Goal: Task Accomplishment & Management: Manage account settings

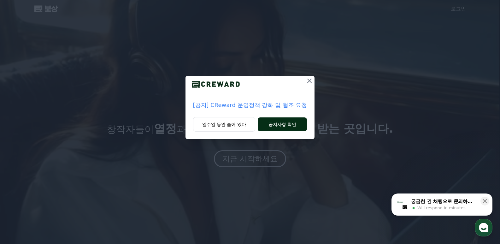
click at [287, 124] on font "공지사항 확인" at bounding box center [282, 124] width 28 height 5
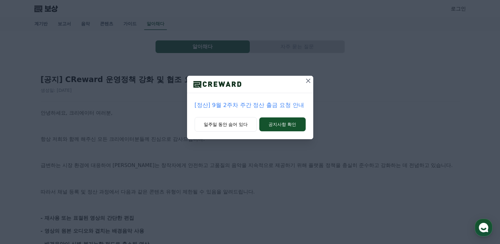
click at [308, 82] on icon at bounding box center [308, 81] width 8 height 8
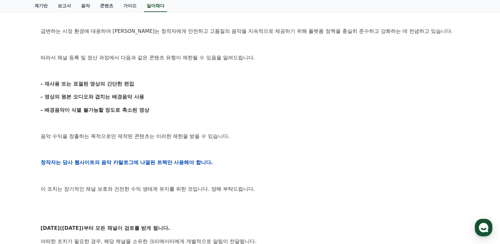
scroll to position [126, 0]
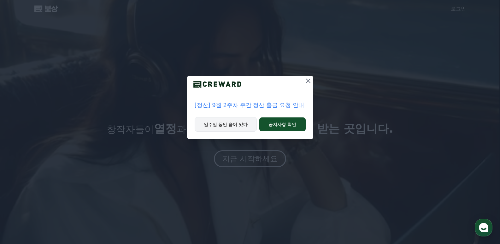
click at [231, 125] on font "일주일 동안 숨어 있다" at bounding box center [226, 124] width 44 height 5
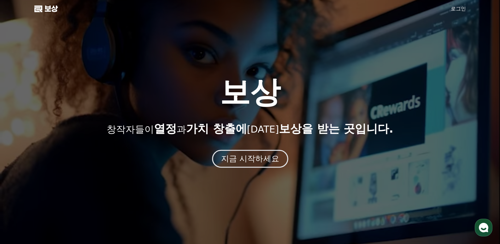
click at [249, 160] on font "지금 시작하세요" at bounding box center [250, 158] width 58 height 9
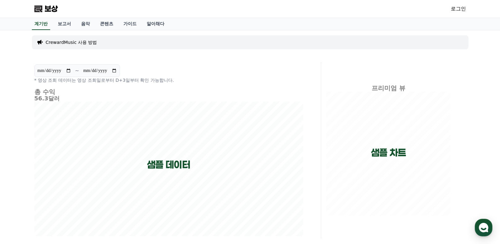
click at [460, 11] on font "로그인" at bounding box center [458, 9] width 15 height 6
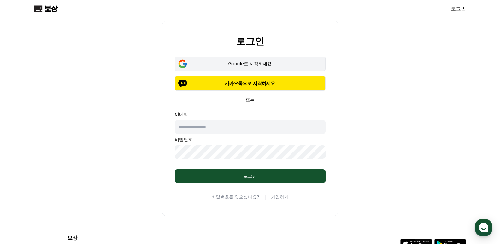
click at [253, 65] on font "Google로 시작하세요" at bounding box center [250, 63] width 44 height 5
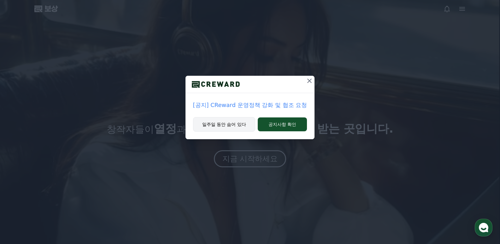
click at [233, 122] on font "일주일 동안 숨어 있다" at bounding box center [224, 124] width 44 height 5
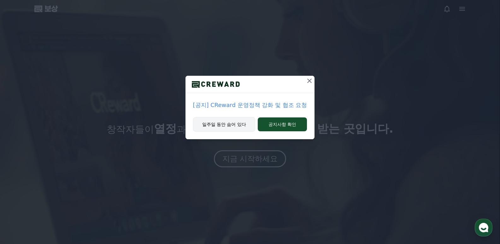
click at [216, 125] on font "일주일 동안 숨어 있다" at bounding box center [224, 124] width 44 height 5
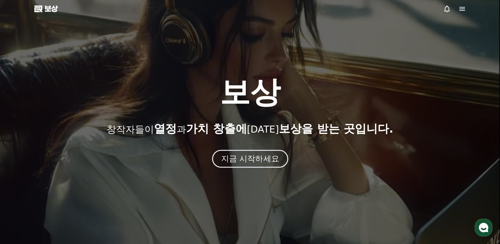
click at [244, 161] on font "지금 시작하세요" at bounding box center [250, 158] width 58 height 9
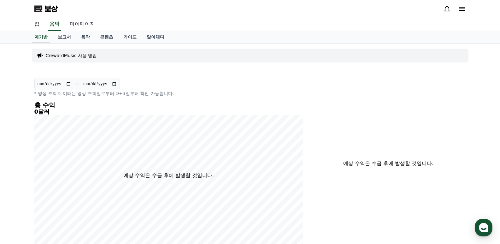
click at [81, 23] on font "마이페이지" at bounding box center [82, 24] width 25 height 6
select select "**********"
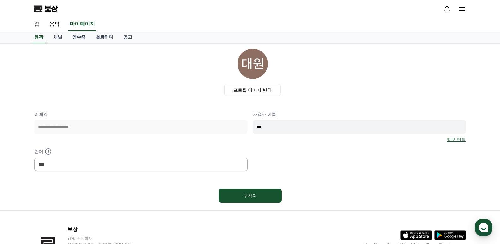
click at [463, 9] on icon at bounding box center [462, 9] width 6 height 4
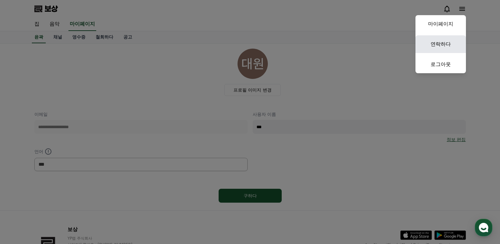
click at [438, 42] on font "연락하다" at bounding box center [441, 44] width 20 height 6
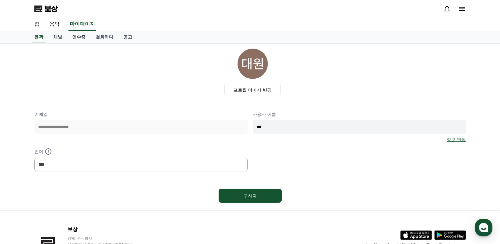
click at [37, 22] on font "집" at bounding box center [36, 24] width 5 height 6
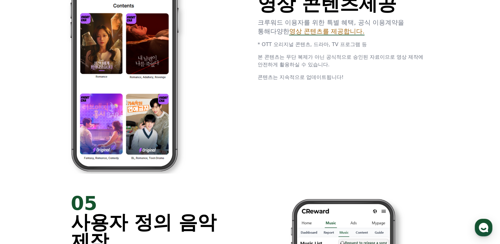
scroll to position [1135, 0]
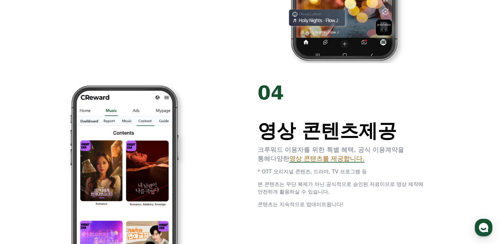
click at [139, 142] on img at bounding box center [122, 191] width 172 height 217
click at [324, 159] on font "영상 콘텐츠를 제공합니다." at bounding box center [326, 159] width 75 height 8
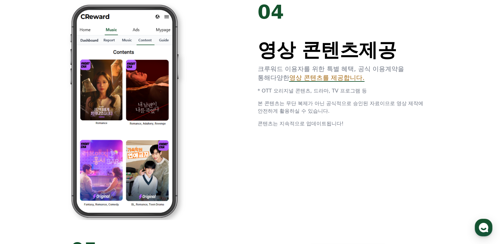
scroll to position [1303, 0]
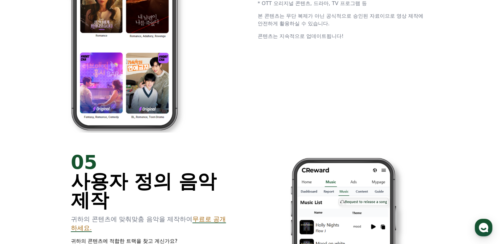
click at [133, 62] on img at bounding box center [122, 23] width 172 height 217
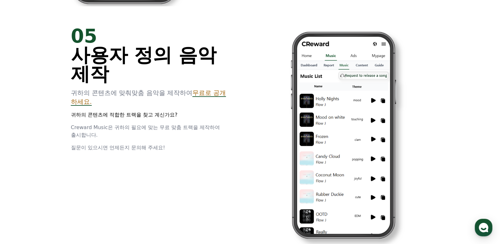
click at [131, 53] on font "사용자 정의 음악 제작" at bounding box center [144, 64] width 146 height 41
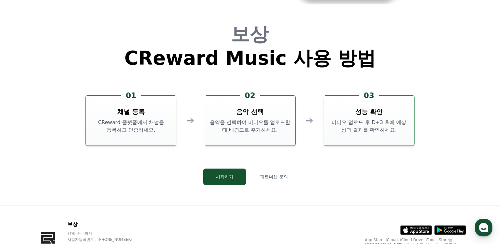
scroll to position [1709, 0]
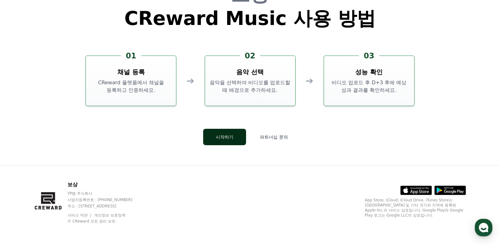
click at [209, 142] on button "시작하기" at bounding box center [224, 137] width 43 height 16
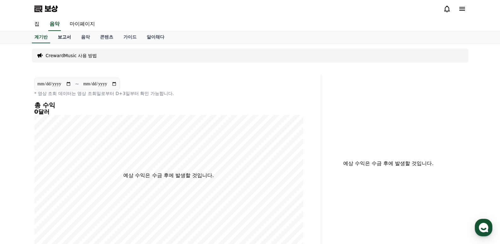
click at [68, 36] on font "보고서" at bounding box center [64, 36] width 13 height 5
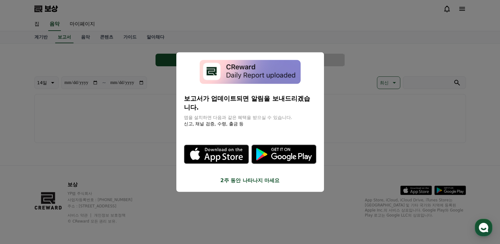
click at [273, 153] on icon "모달" at bounding box center [291, 157] width 41 height 8
click at [232, 179] on font "2주 동안 나타나지 마세요" at bounding box center [249, 180] width 59 height 6
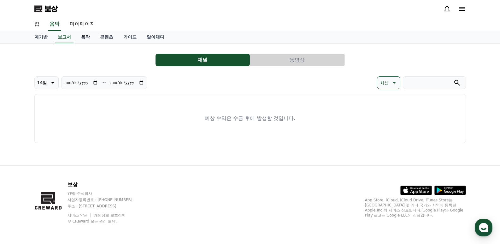
click at [84, 38] on font "음악" at bounding box center [85, 36] width 9 height 5
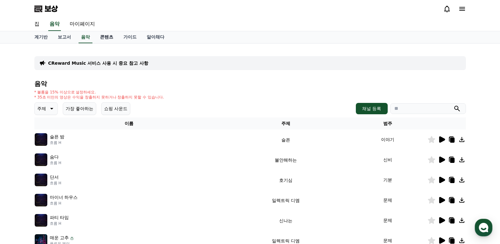
click at [105, 36] on font "콘텐츠" at bounding box center [106, 36] width 13 height 5
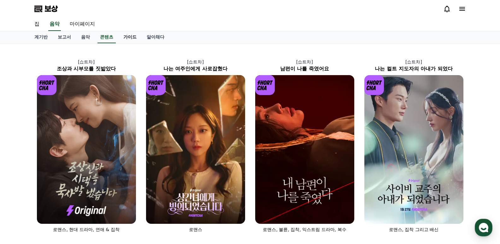
click at [132, 37] on font "가이드" at bounding box center [129, 36] width 13 height 5
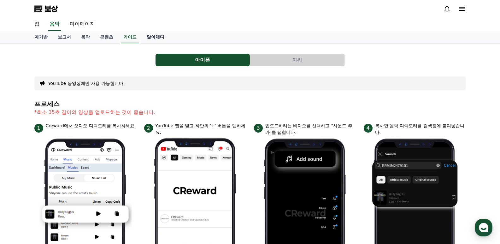
click at [158, 38] on font "알아채다" at bounding box center [156, 36] width 18 height 5
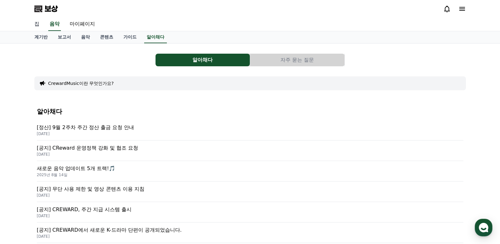
click at [39, 26] on font "집" at bounding box center [36, 24] width 5 height 6
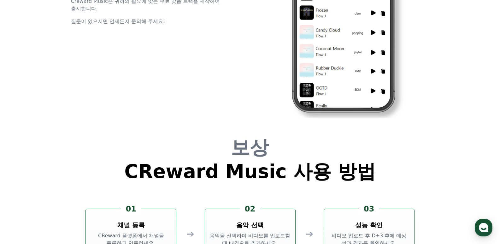
scroll to position [1709, 0]
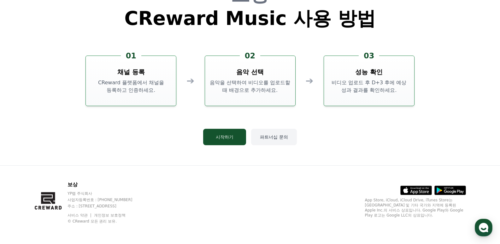
click at [277, 137] on font "파트너십 문의" at bounding box center [274, 136] width 28 height 5
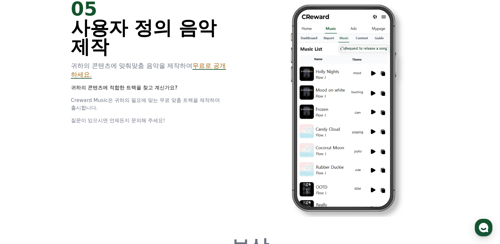
scroll to position [1456, 0]
click at [218, 142] on div "05 사용자 정의 음악 제작 귀하의 콘텐츠에 맞춰 맞춤 음악을 제작하여 무료로 공개 하세요. 귀하의 콘텐츠에 적합한 트랙을 찾고 계신가요? C…" at bounding box center [250, 108] width 378 height 237
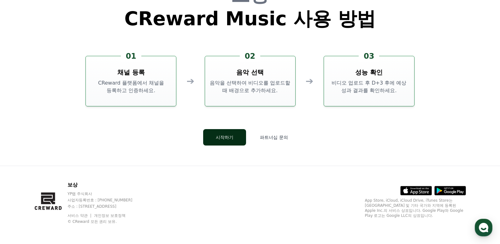
scroll to position [1709, 0]
click at [130, 85] on font "CReward 플랫폼에서 채널을 등록하고 인증하세요." at bounding box center [131, 86] width 66 height 14
click at [228, 138] on font "시작하기" at bounding box center [225, 136] width 18 height 5
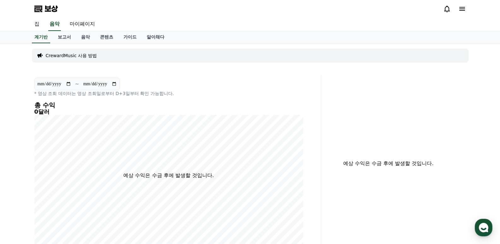
click at [37, 22] on font "집" at bounding box center [36, 24] width 5 height 6
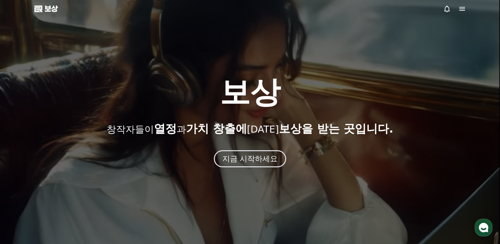
click at [464, 10] on icon at bounding box center [462, 9] width 6 height 4
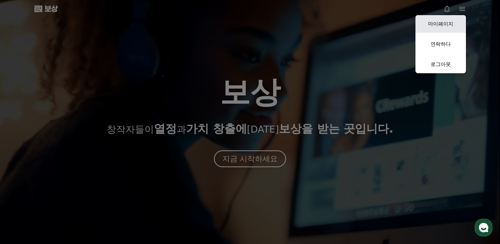
click at [445, 21] on font "마이페이지" at bounding box center [440, 24] width 25 height 6
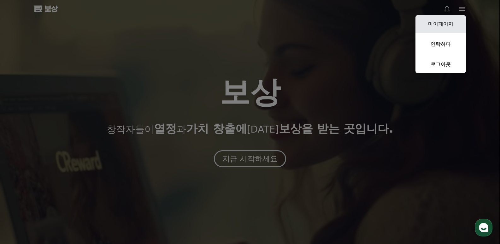
select select "**********"
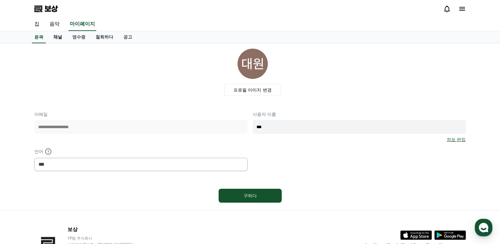
click at [58, 36] on font "채널" at bounding box center [57, 36] width 9 height 5
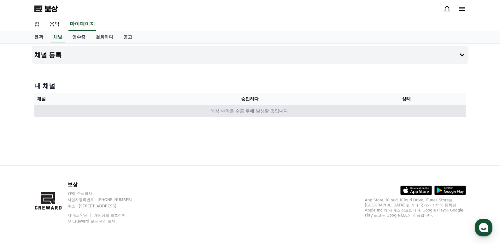
click at [96, 111] on td "예상 수익은 수금 후에 발생할 것입니다." at bounding box center [249, 111] width 431 height 12
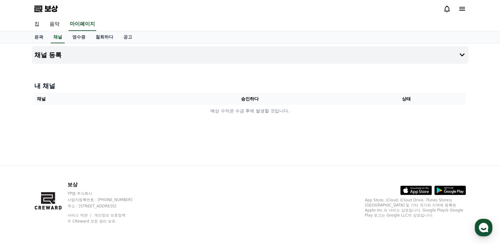
click at [41, 97] on font "채널" at bounding box center [41, 98] width 9 height 5
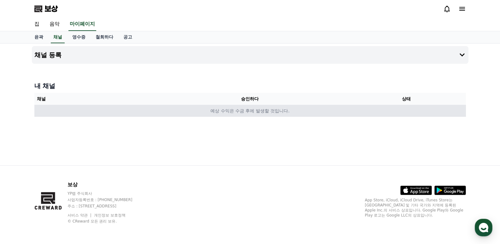
click at [66, 110] on td "예상 수익은 수금 후에 발생할 것입니다." at bounding box center [249, 111] width 431 height 12
drag, startPoint x: 80, startPoint y: 111, endPoint x: 132, endPoint y: 113, distance: 51.1
click at [81, 111] on td "예상 수익은 수금 후에 발생할 것입니다." at bounding box center [249, 111] width 431 height 12
click at [268, 112] on font "예상 수익은 수금 후에 발생할 것입니다." at bounding box center [249, 110] width 79 height 5
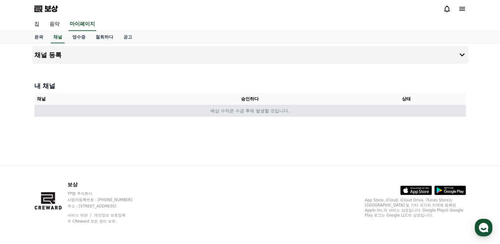
drag, startPoint x: 307, startPoint y: 113, endPoint x: 151, endPoint y: 111, distance: 156.1
click at [151, 111] on td "예상 수익은 수금 후에 발생할 것입니다." at bounding box center [249, 111] width 431 height 12
click at [236, 108] on font "예상 수익은 수금 후에 발생할 것입니다." at bounding box center [249, 110] width 79 height 5
click at [269, 113] on font "예상 수익은 수금 후에 발생할 것입니다." at bounding box center [249, 110] width 79 height 5
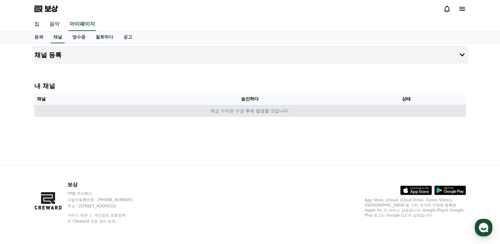
click at [295, 114] on td "예상 수익은 수금 후에 발생할 것입니다." at bounding box center [249, 111] width 431 height 12
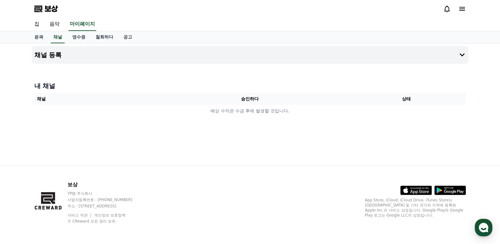
click at [47, 8] on font "보상" at bounding box center [50, 8] width 13 height 9
click at [254, 96] on font "승인하다" at bounding box center [250, 98] width 18 height 5
click at [254, 101] on font "승인하다" at bounding box center [250, 98] width 18 height 5
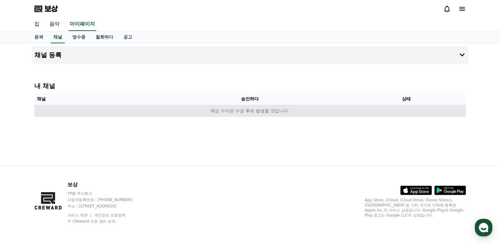
click at [254, 107] on td "예상 수익은 수금 후에 발생할 것입니다." at bounding box center [249, 111] width 431 height 12
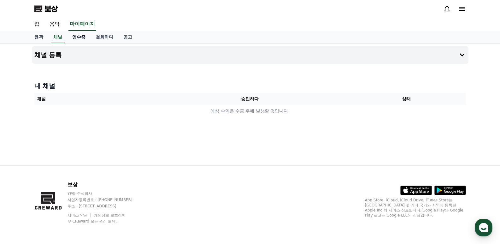
click at [79, 37] on font "영수증" at bounding box center [78, 36] width 13 height 5
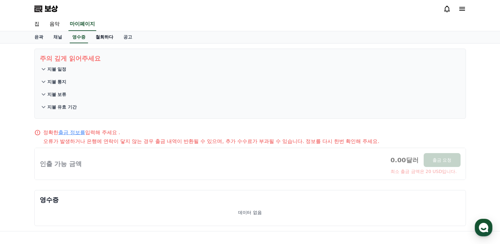
click at [105, 38] on font "철회하다" at bounding box center [105, 36] width 18 height 5
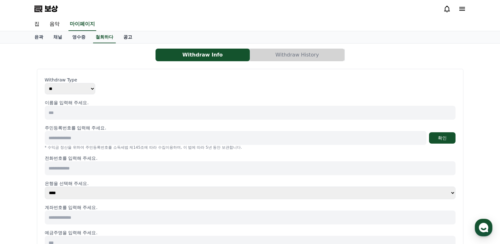
select select
click at [36, 38] on font "윤곽" at bounding box center [38, 36] width 9 height 5
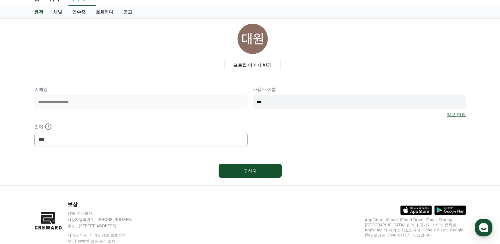
scroll to position [45, 0]
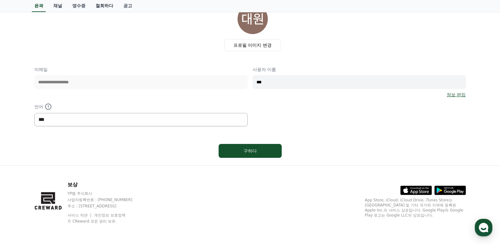
click at [117, 115] on select "*** ** ***" at bounding box center [140, 119] width 213 height 13
select select "**********"
click at [34, 113] on select "*** ** ***" at bounding box center [140, 119] width 213 height 13
click at [297, 83] on input "***" at bounding box center [359, 82] width 213 height 14
click at [260, 145] on button "구하다" at bounding box center [250, 151] width 63 height 14
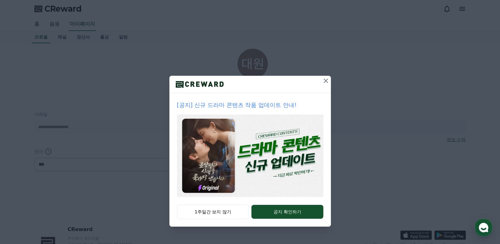
select select "**********"
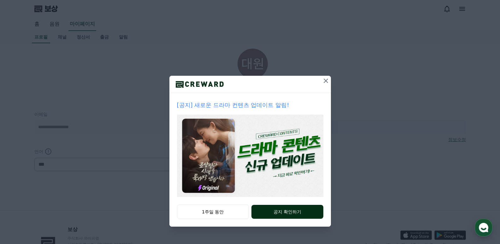
click at [290, 213] on font "공지 확인하기" at bounding box center [287, 211] width 28 height 5
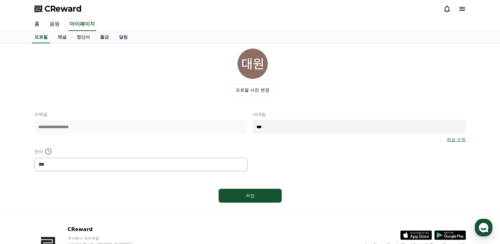
select select "**********"
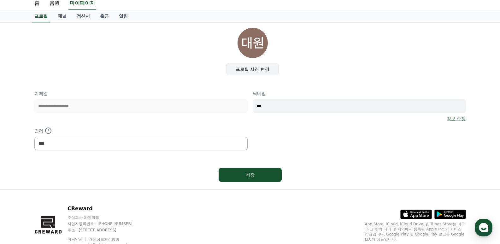
click at [256, 70] on label "프로필 사진 변경" at bounding box center [252, 69] width 52 height 12
click at [0, 0] on input "프로필 사진 변경" at bounding box center [0, 0] width 0 height 0
click at [63, 15] on link "채널" at bounding box center [62, 16] width 19 height 12
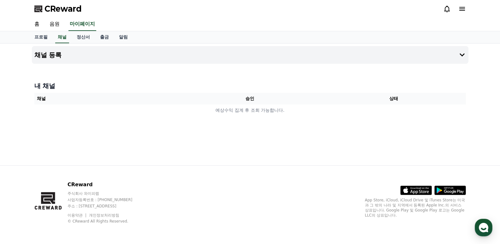
click at [261, 104] on th "승인" at bounding box center [250, 99] width 144 height 12
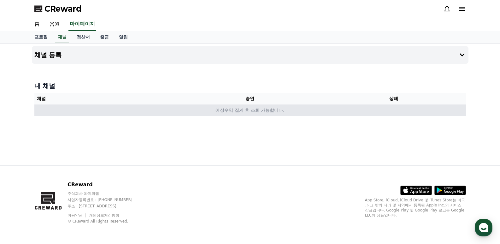
scroll to position [21, 0]
select select "**********"
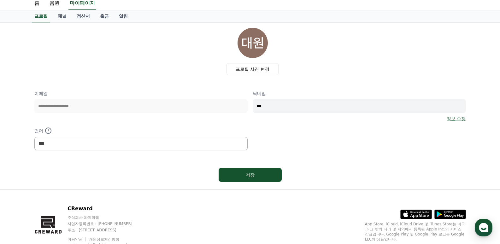
click at [308, 108] on input "***" at bounding box center [359, 106] width 213 height 14
click at [457, 118] on link "정보 수정" at bounding box center [456, 118] width 19 height 6
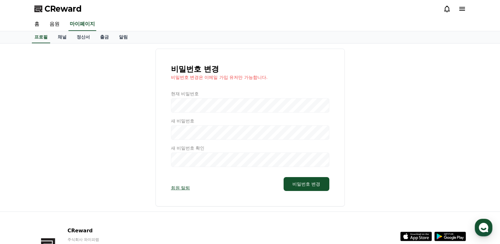
select select "**********"
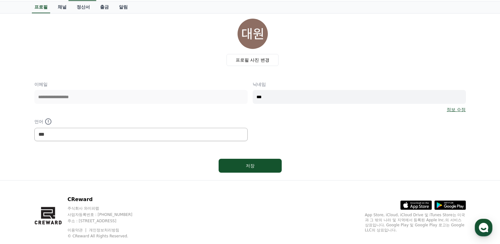
scroll to position [45, 0]
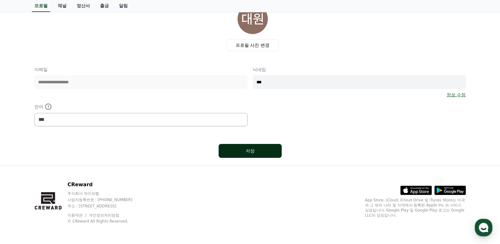
click at [249, 150] on div "저장" at bounding box center [250, 151] width 38 height 6
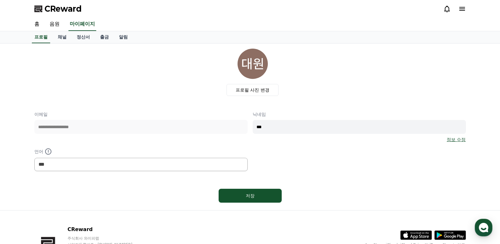
select select "**********"
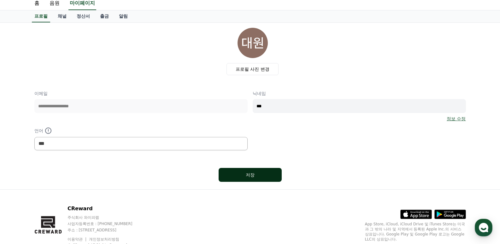
click at [255, 176] on div "저장" at bounding box center [250, 175] width 38 height 6
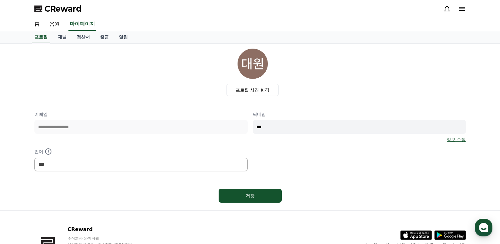
select select "**********"
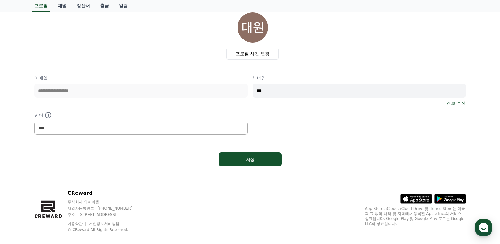
scroll to position [45, 0]
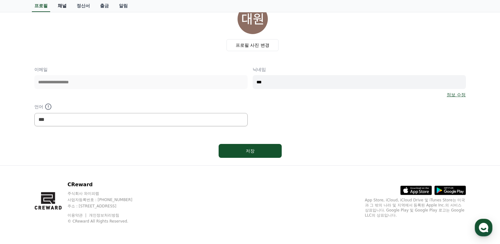
click at [59, 6] on link "채널" at bounding box center [62, 6] width 19 height 12
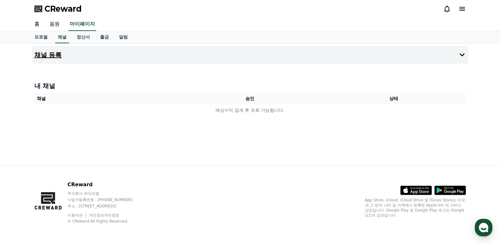
click at [53, 56] on h4 "채널 등록" at bounding box center [47, 54] width 27 height 7
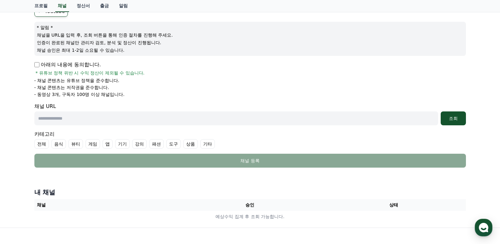
scroll to position [84, 0]
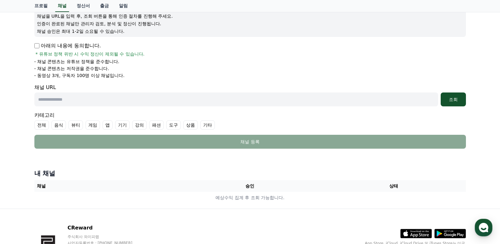
click at [86, 97] on input "text" at bounding box center [236, 99] width 404 height 14
paste input "**********"
type input "**********"
click at [454, 100] on div "조회" at bounding box center [453, 99] width 20 height 6
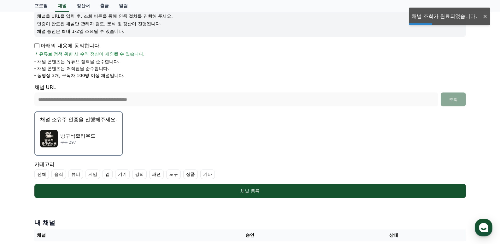
click at [51, 135] on img "button" at bounding box center [49, 139] width 18 height 18
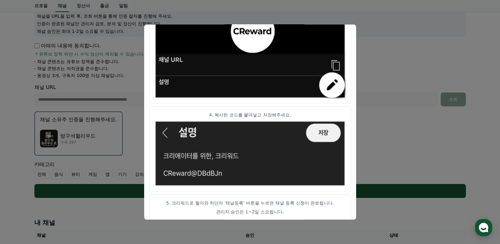
scroll to position [349, 0]
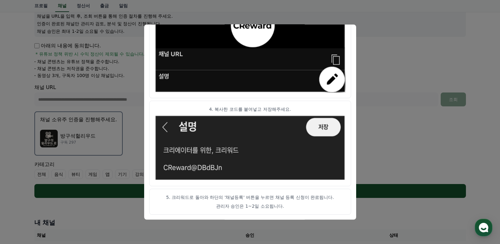
click at [384, 151] on button "close modal" at bounding box center [250, 122] width 500 height 244
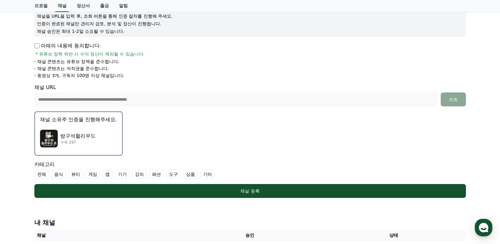
click at [68, 138] on p "방구석헐리우드" at bounding box center [77, 136] width 35 height 8
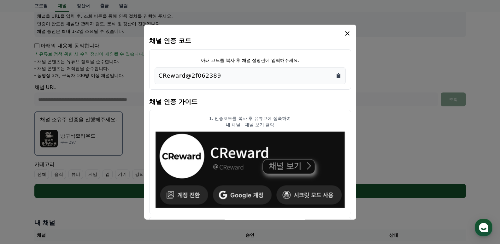
click at [338, 77] on icon "Copy to clipboard" at bounding box center [339, 75] width 4 height 5
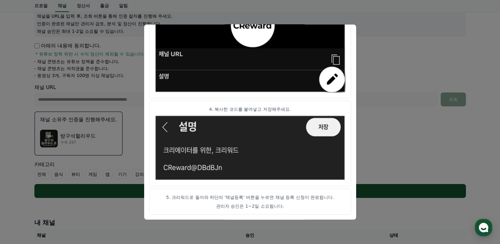
click at [409, 153] on button "close modal" at bounding box center [250, 122] width 500 height 244
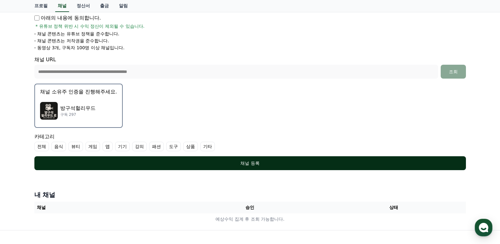
scroll to position [126, 0]
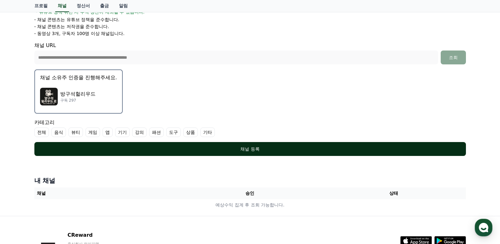
click at [250, 149] on div "채널 등록" at bounding box center [250, 149] width 406 height 6
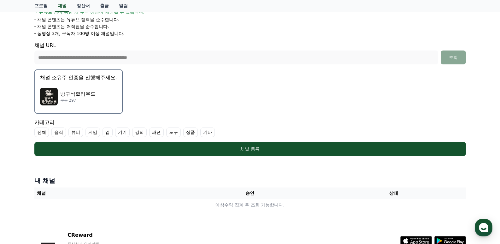
click at [42, 132] on label "전체" at bounding box center [41, 131] width 15 height 9
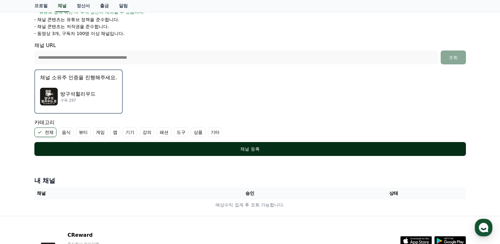
click at [210, 144] on button "채널 등록" at bounding box center [249, 149] width 431 height 14
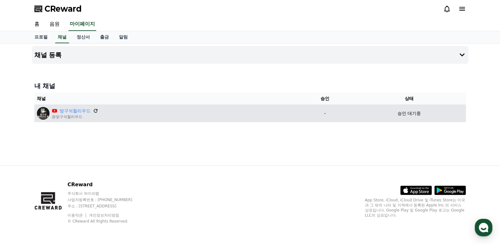
click at [97, 111] on icon at bounding box center [96, 111] width 6 height 6
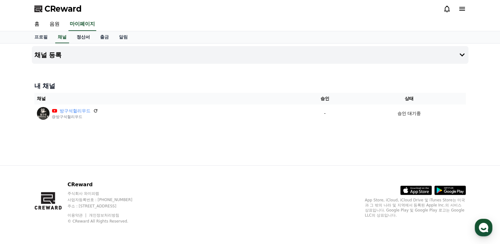
click at [83, 38] on link "정산서" at bounding box center [83, 37] width 23 height 12
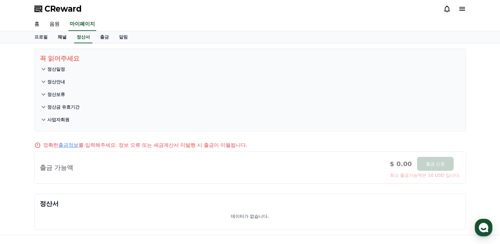
click at [61, 38] on link "채널" at bounding box center [62, 37] width 19 height 12
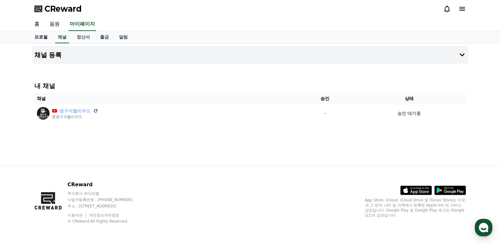
click at [44, 38] on link "프로필" at bounding box center [40, 37] width 23 height 12
select select "**********"
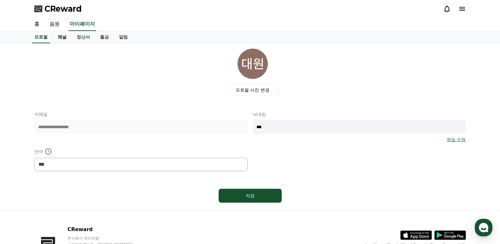
click at [59, 38] on link "채널" at bounding box center [62, 37] width 19 height 12
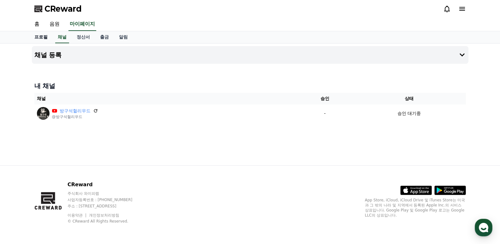
click at [41, 38] on link "프로필" at bounding box center [40, 37] width 23 height 12
select select "**********"
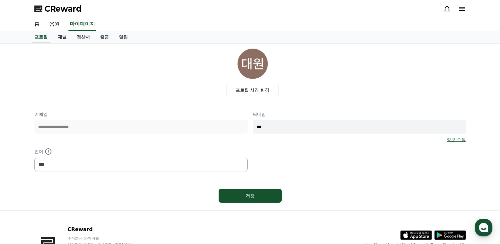
click at [68, 36] on link "채널" at bounding box center [62, 37] width 19 height 12
